Goal: Transaction & Acquisition: Purchase product/service

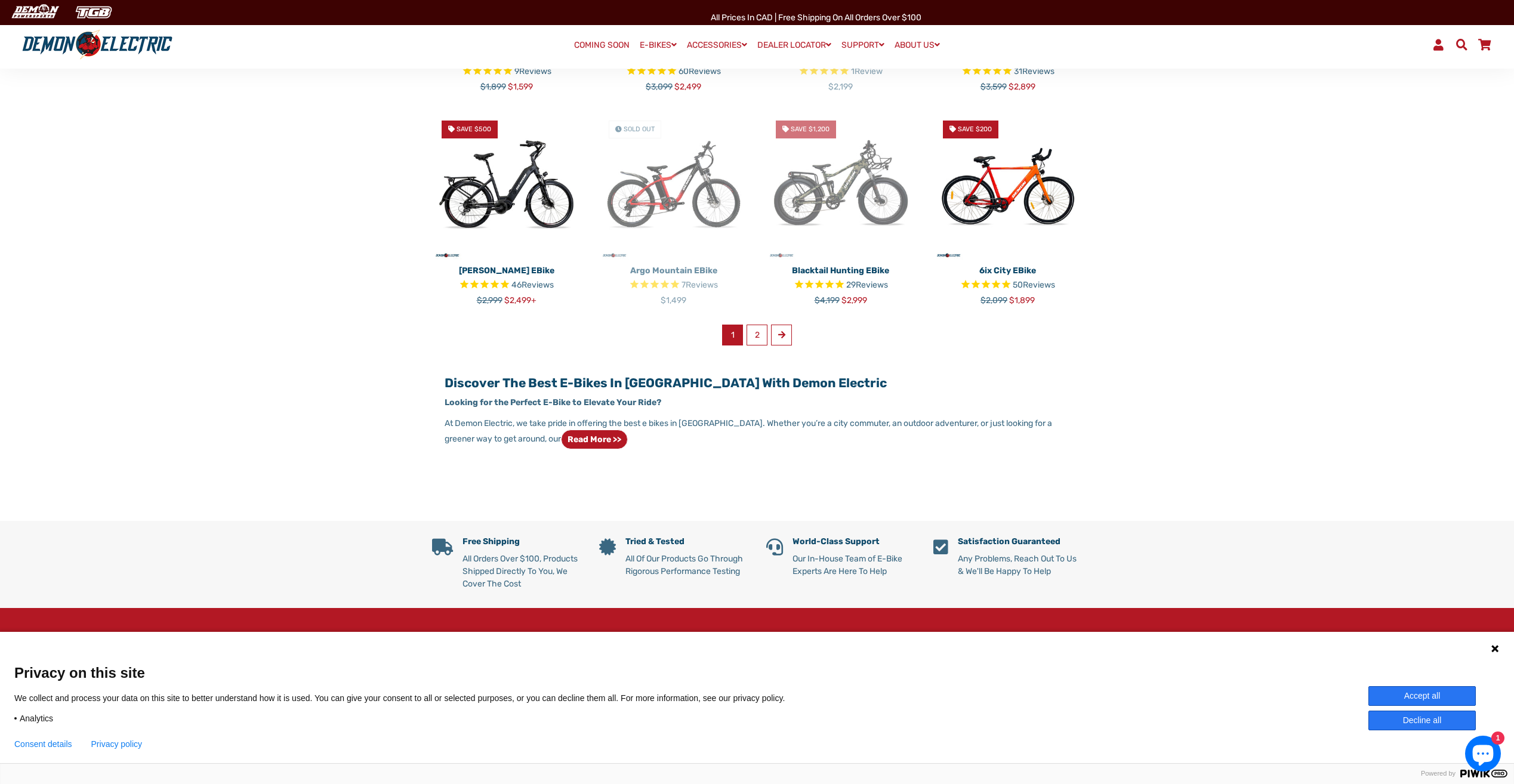
scroll to position [715, 0]
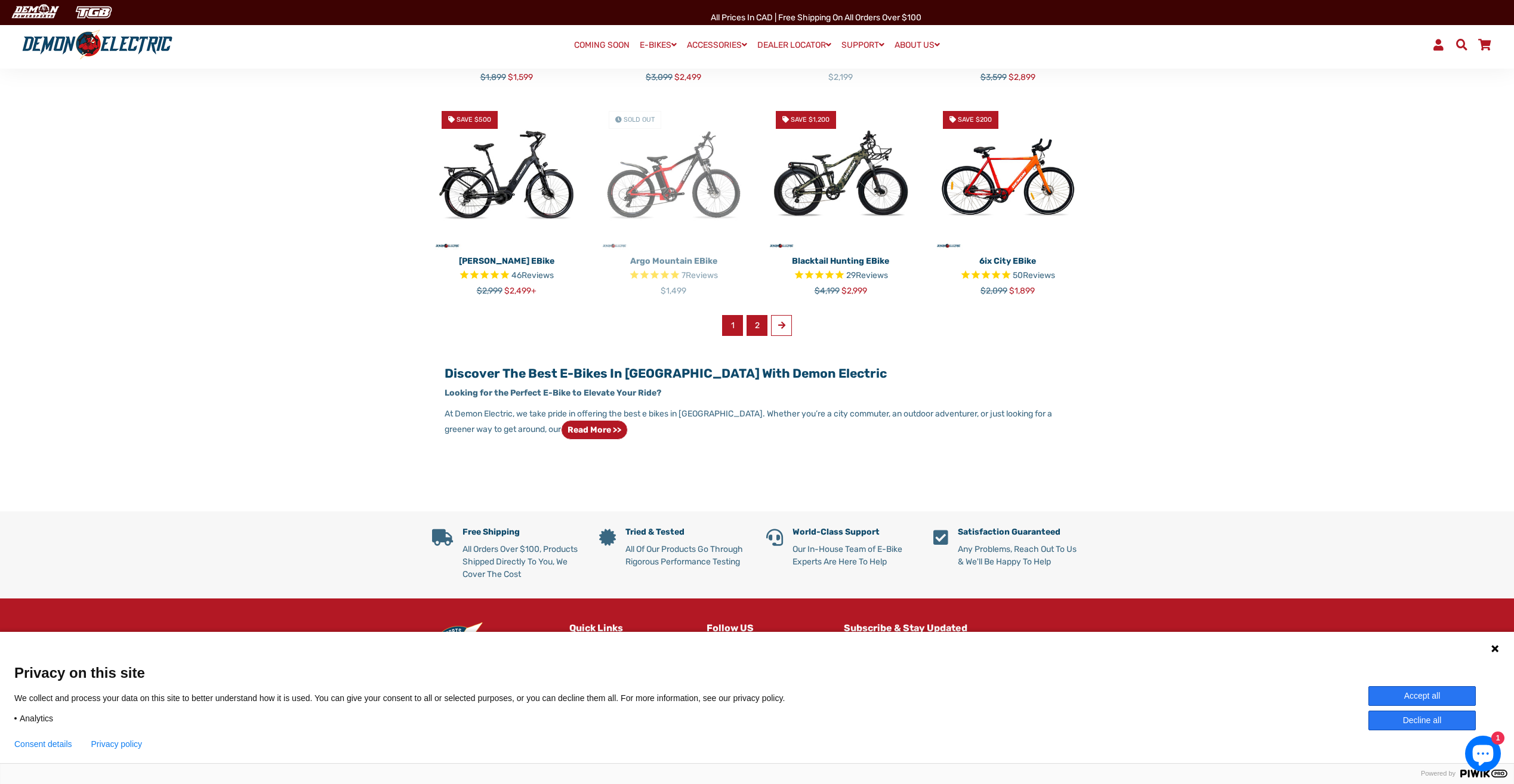
click at [759, 321] on link "2" at bounding box center [757, 325] width 21 height 21
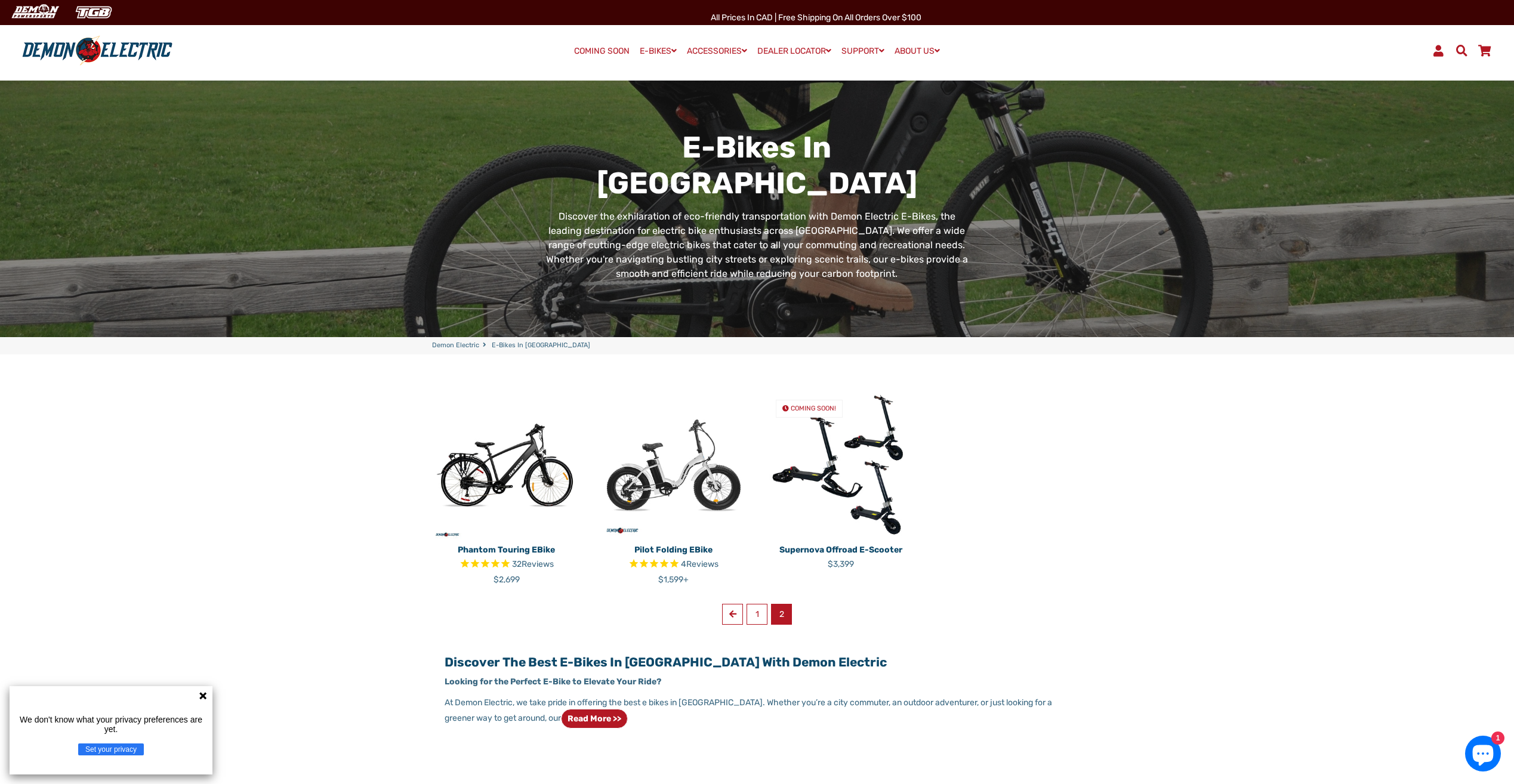
click at [528, 476] on img at bounding box center [506, 464] width 149 height 149
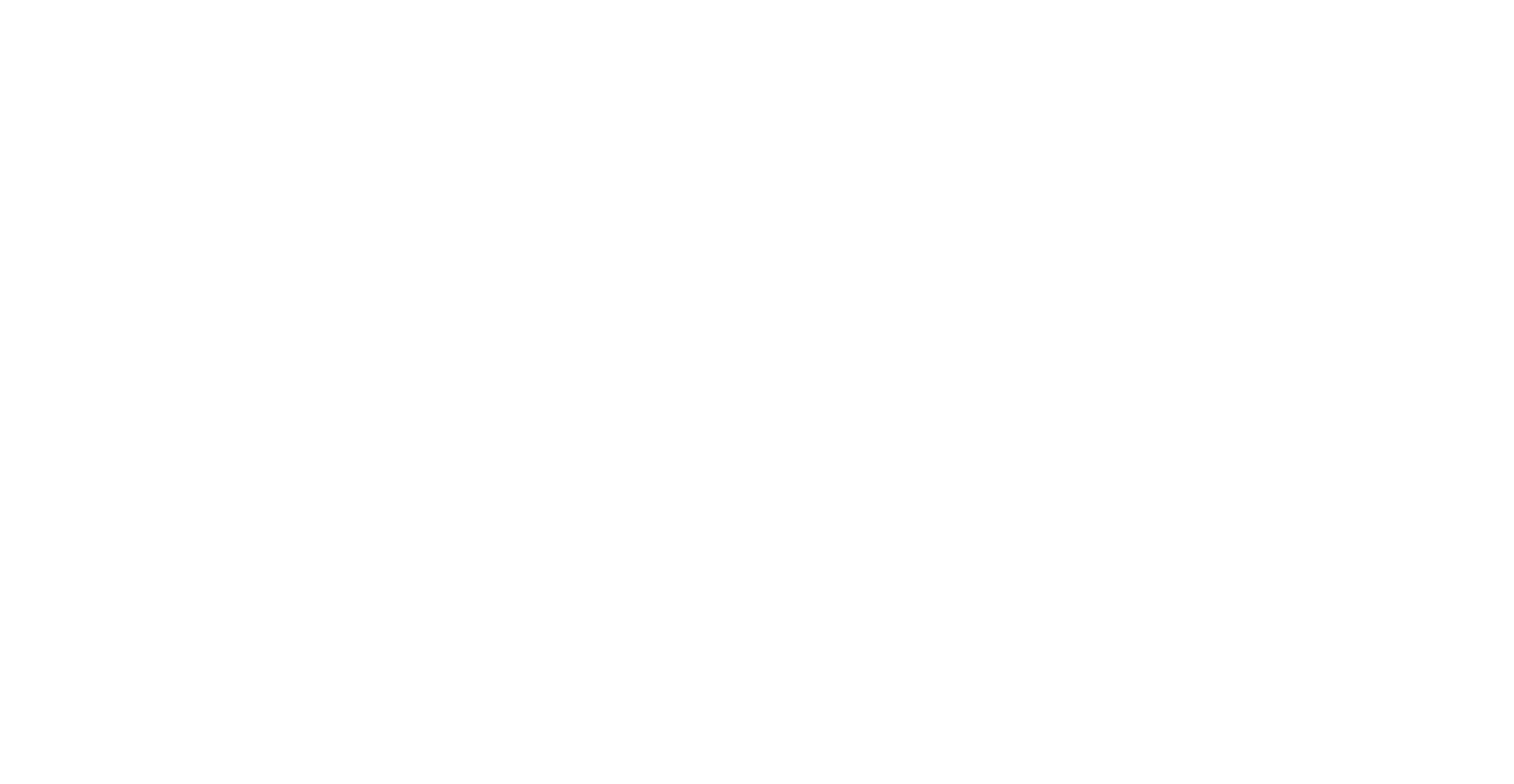
select select "******"
